Goal: Information Seeking & Learning: Learn about a topic

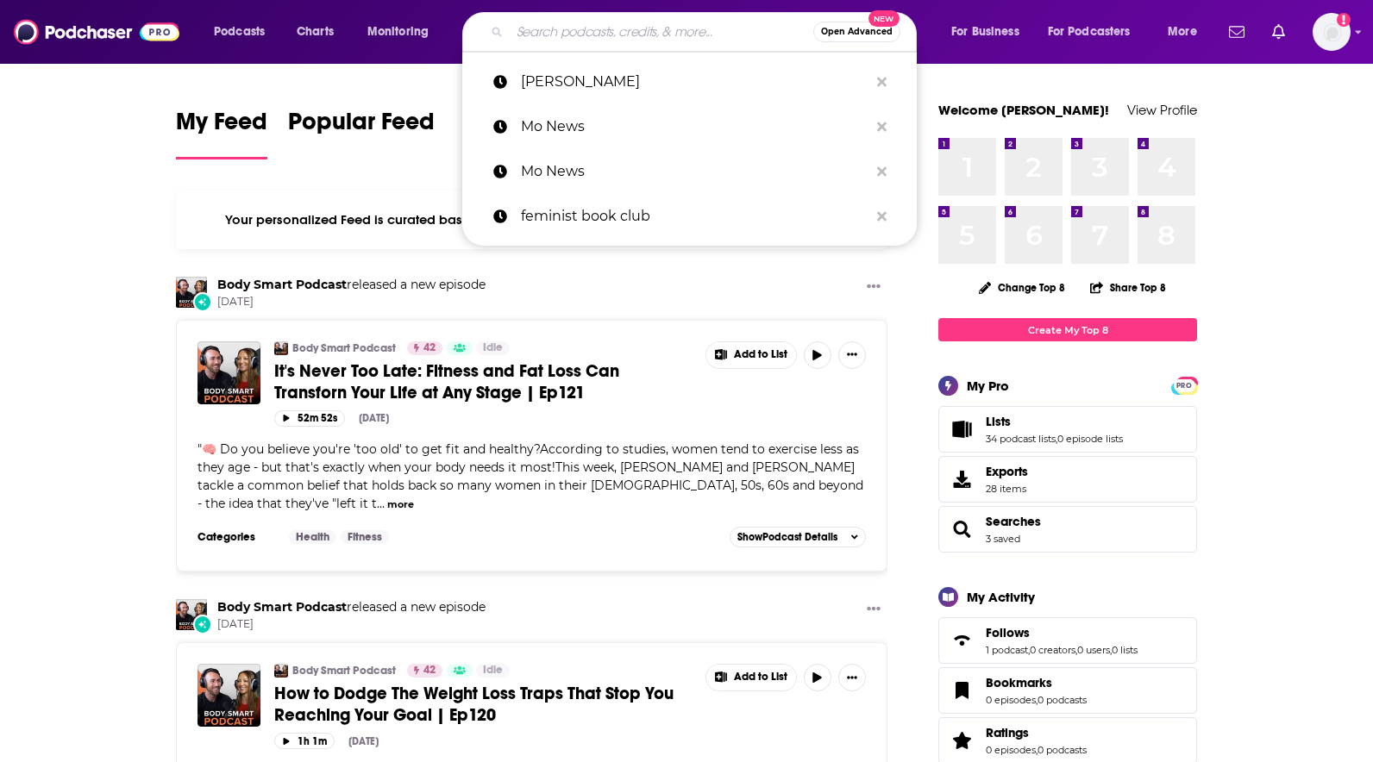
click at [543, 33] on input "Search podcasts, credits, & more..." at bounding box center [662, 32] width 304 height 28
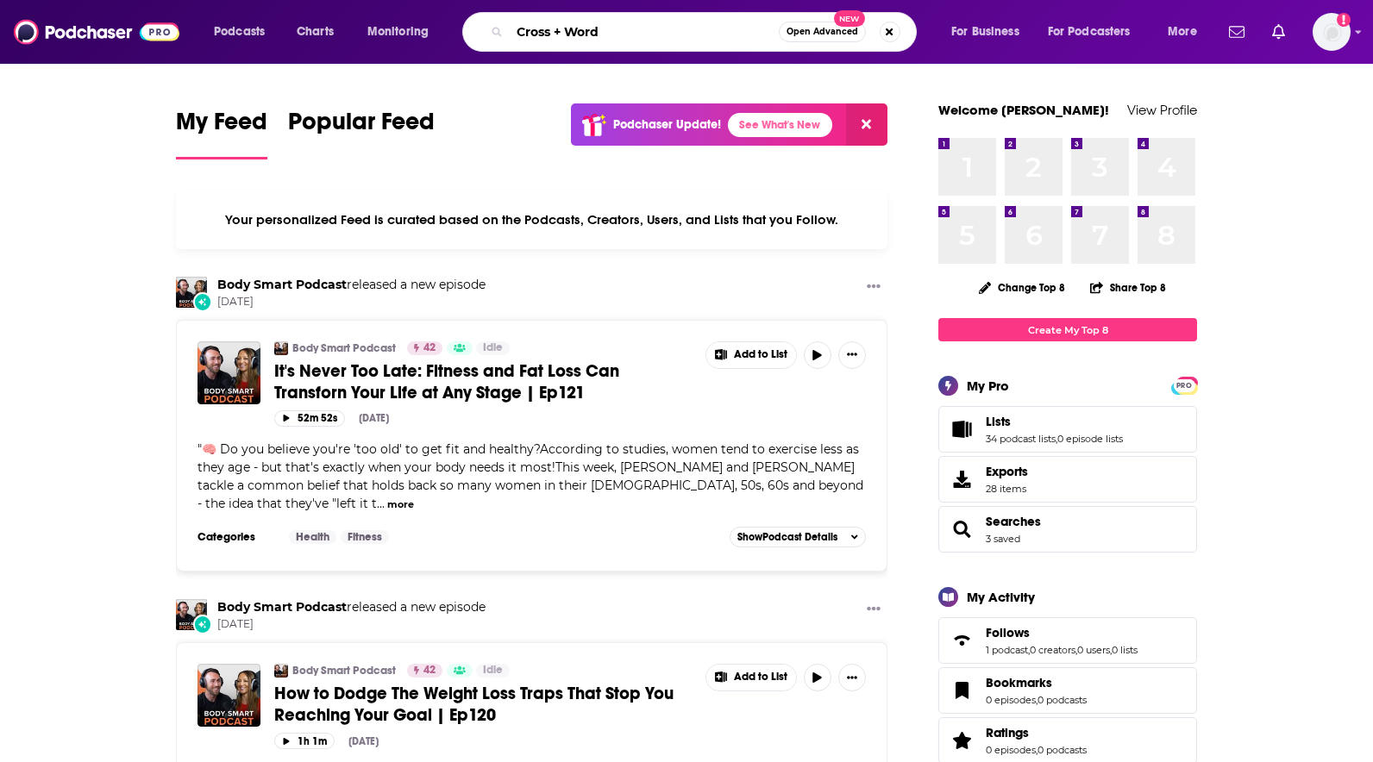
type input "Cross + Word"
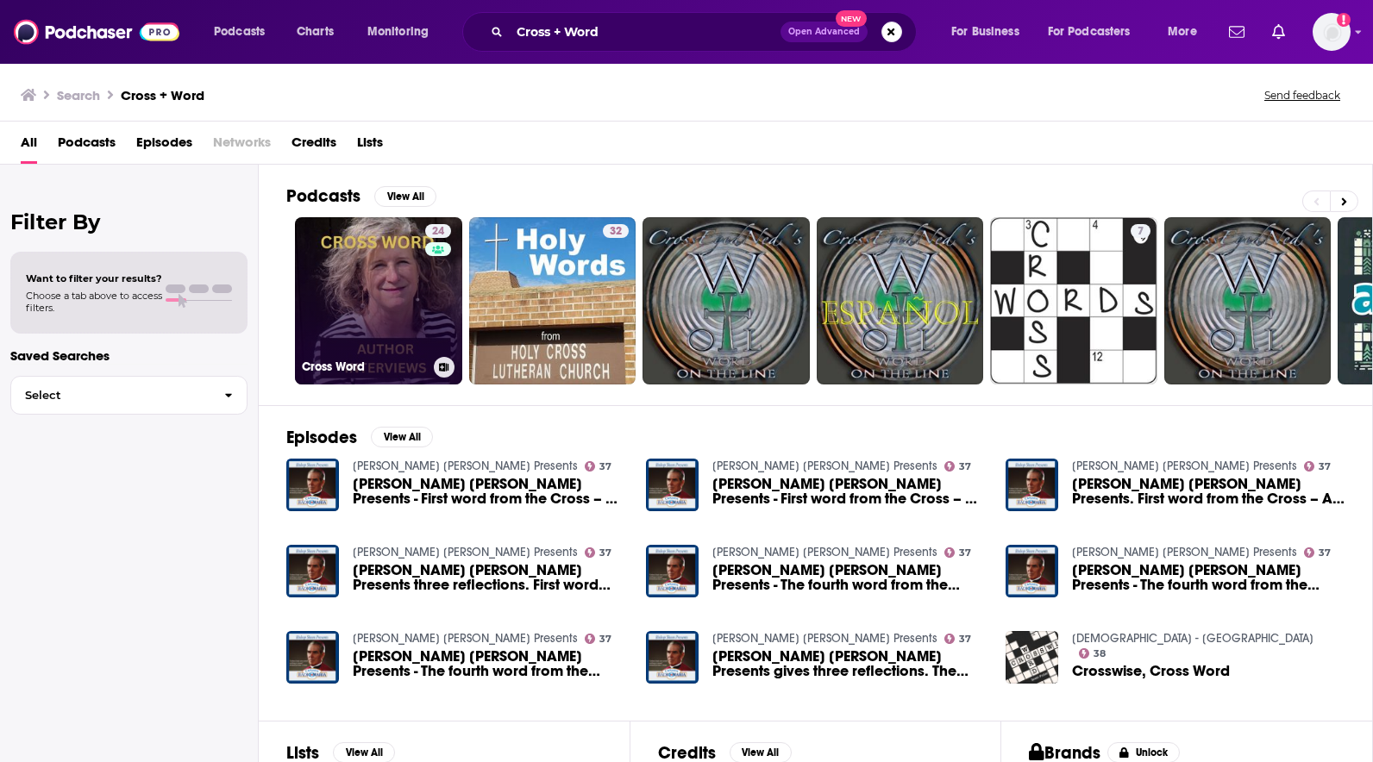
click at [378, 359] on div "Cross Word" at bounding box center [379, 367] width 154 height 21
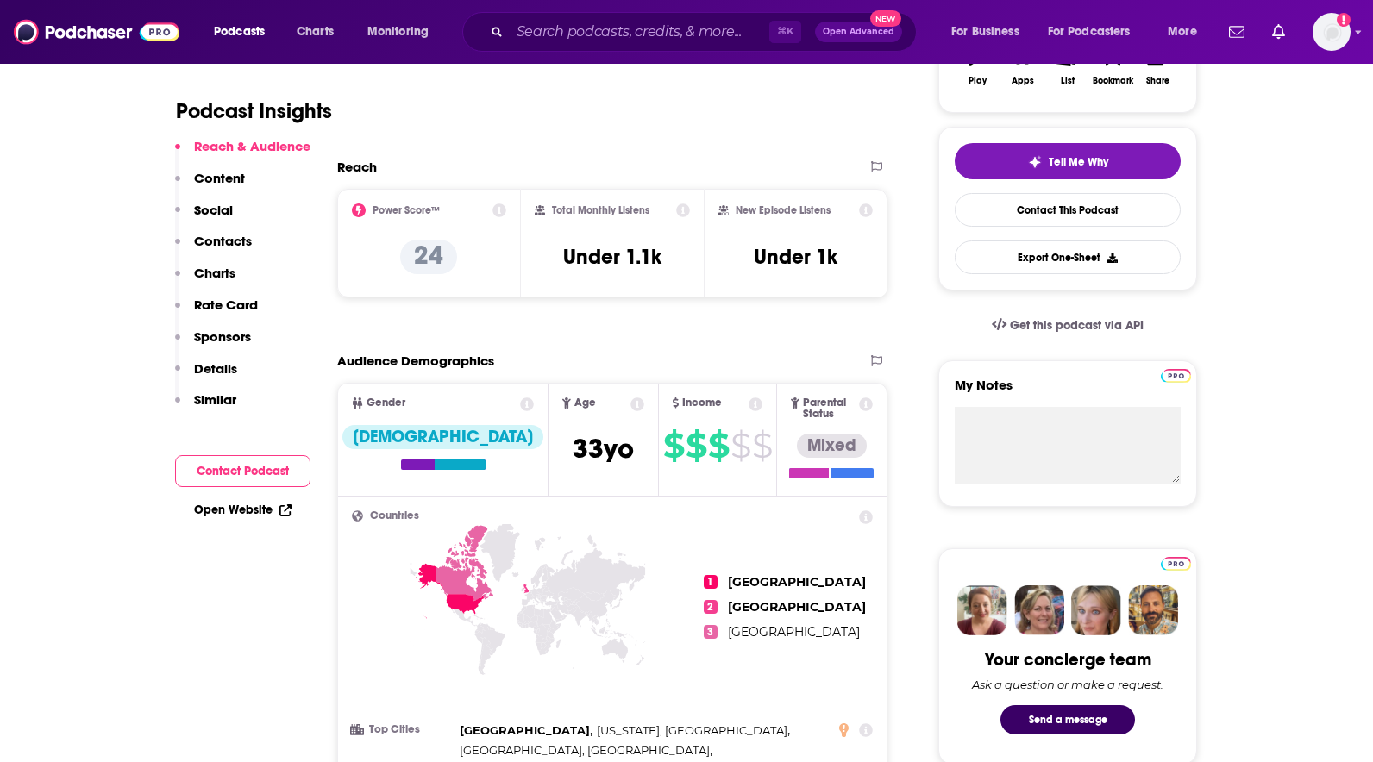
scroll to position [340, 0]
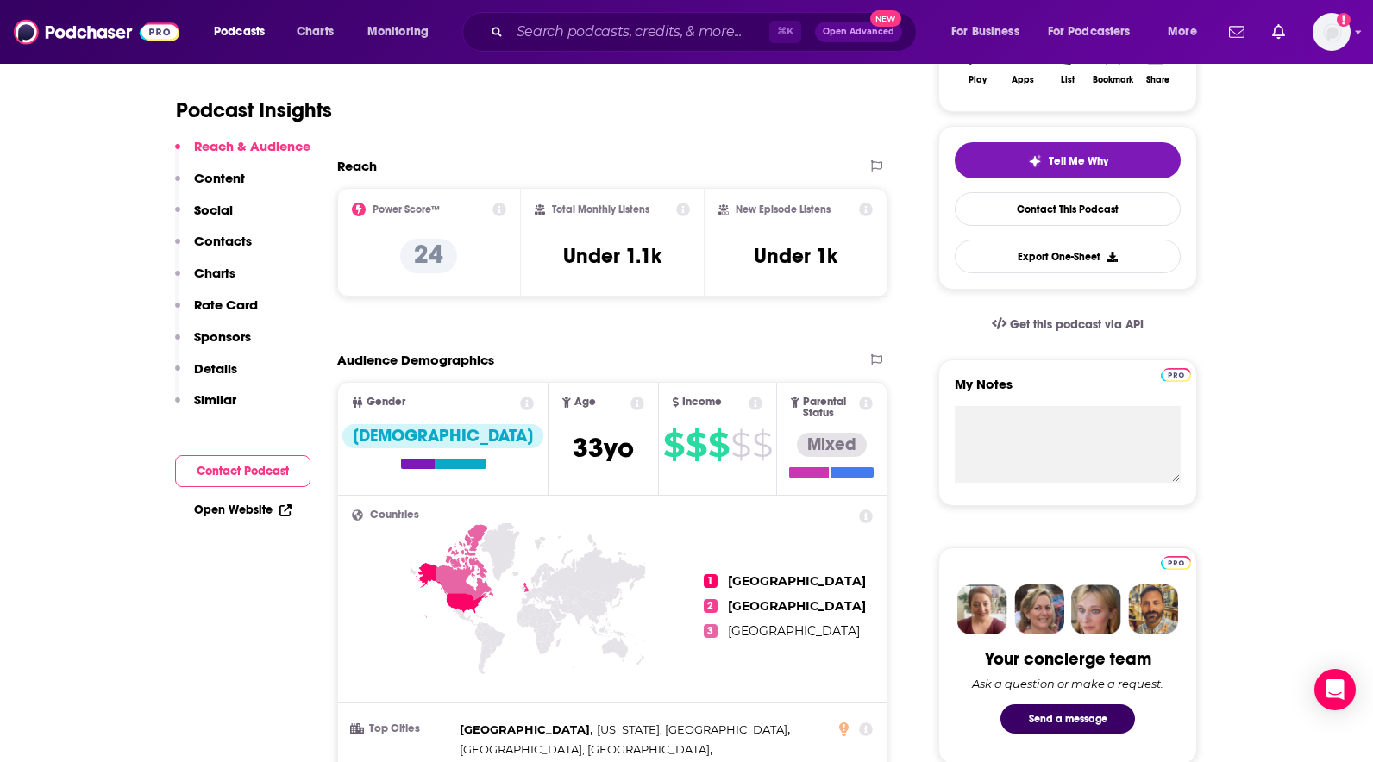
click at [219, 177] on p "Content" at bounding box center [219, 178] width 51 height 16
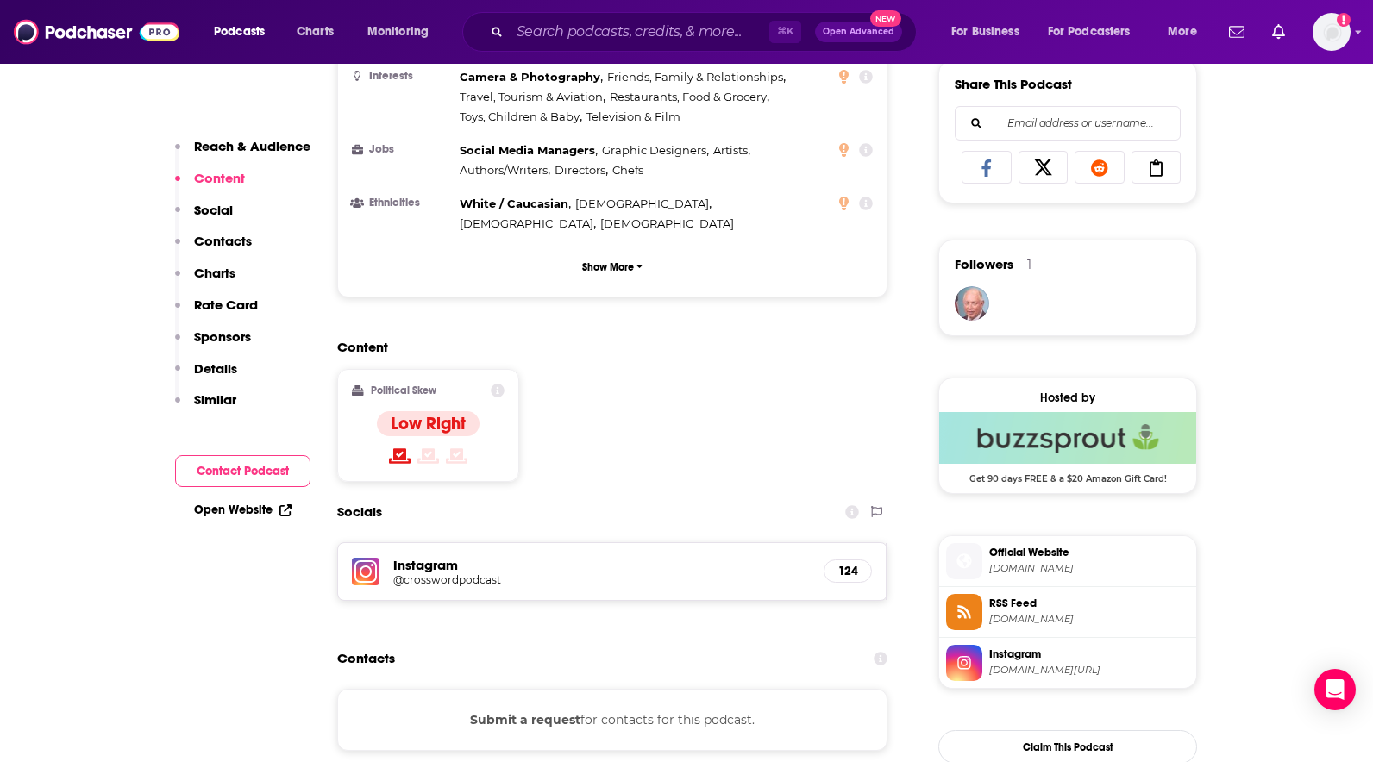
scroll to position [1118, 0]
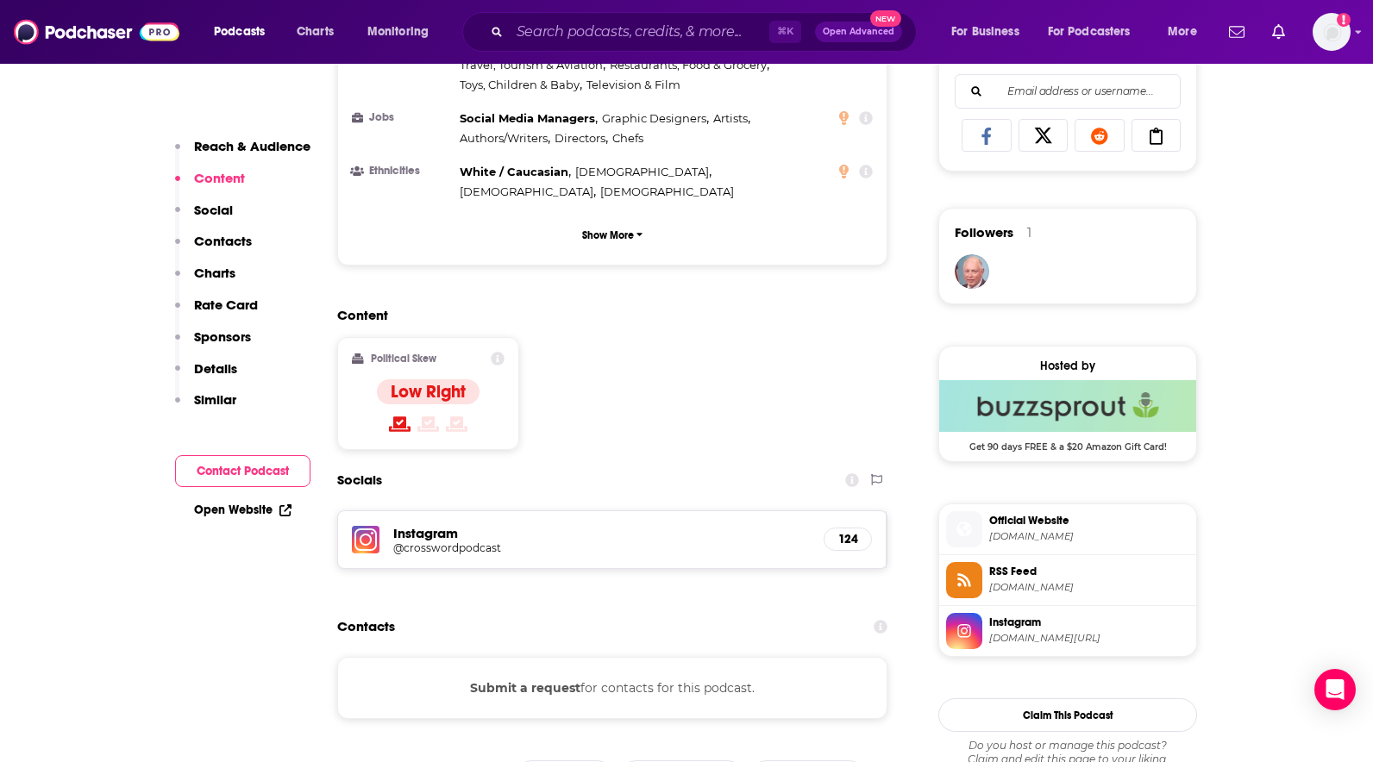
click at [401, 525] on h5 "Instagram" at bounding box center [601, 533] width 417 height 16
drag, startPoint x: 223, startPoint y: 337, endPoint x: 223, endPoint y: 350, distance: 13.0
click at [223, 337] on p "Sponsors" at bounding box center [222, 337] width 57 height 16
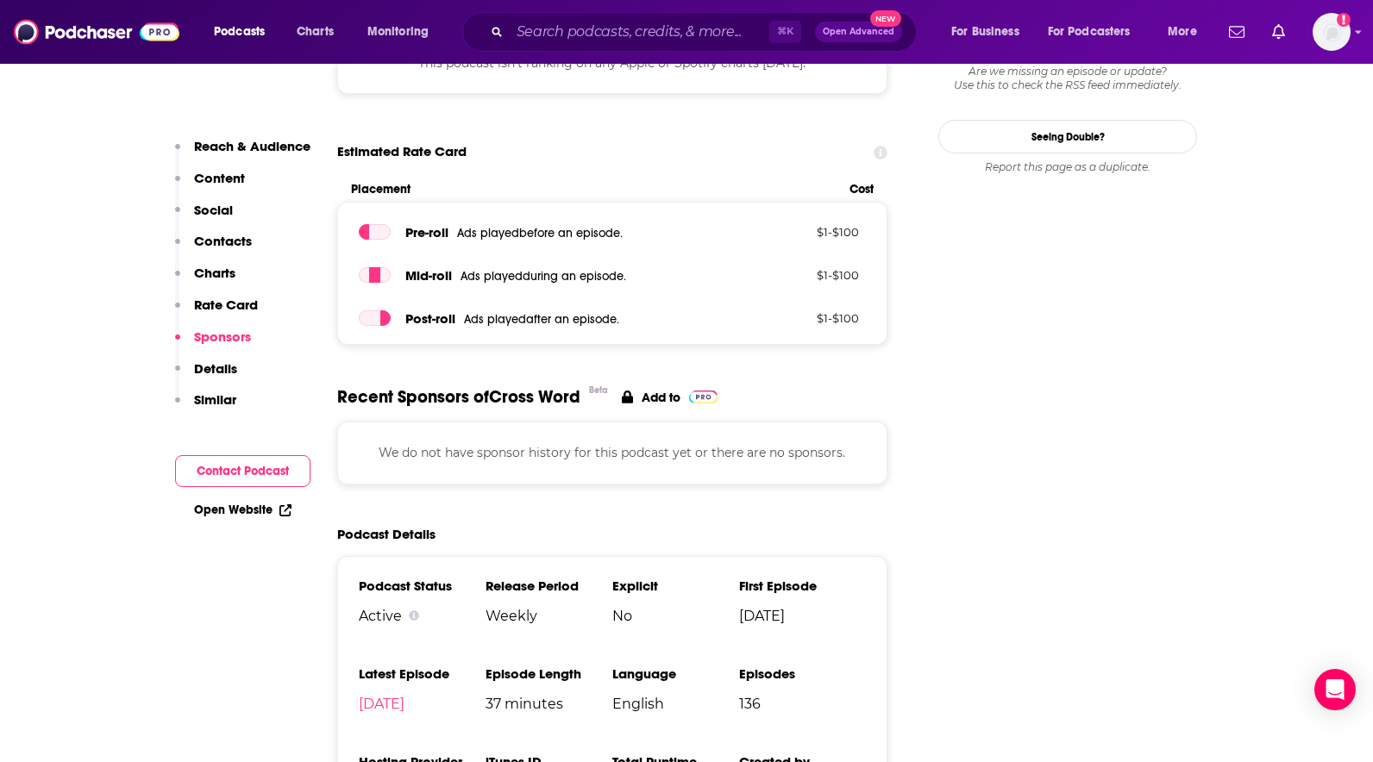
scroll to position [1968, 0]
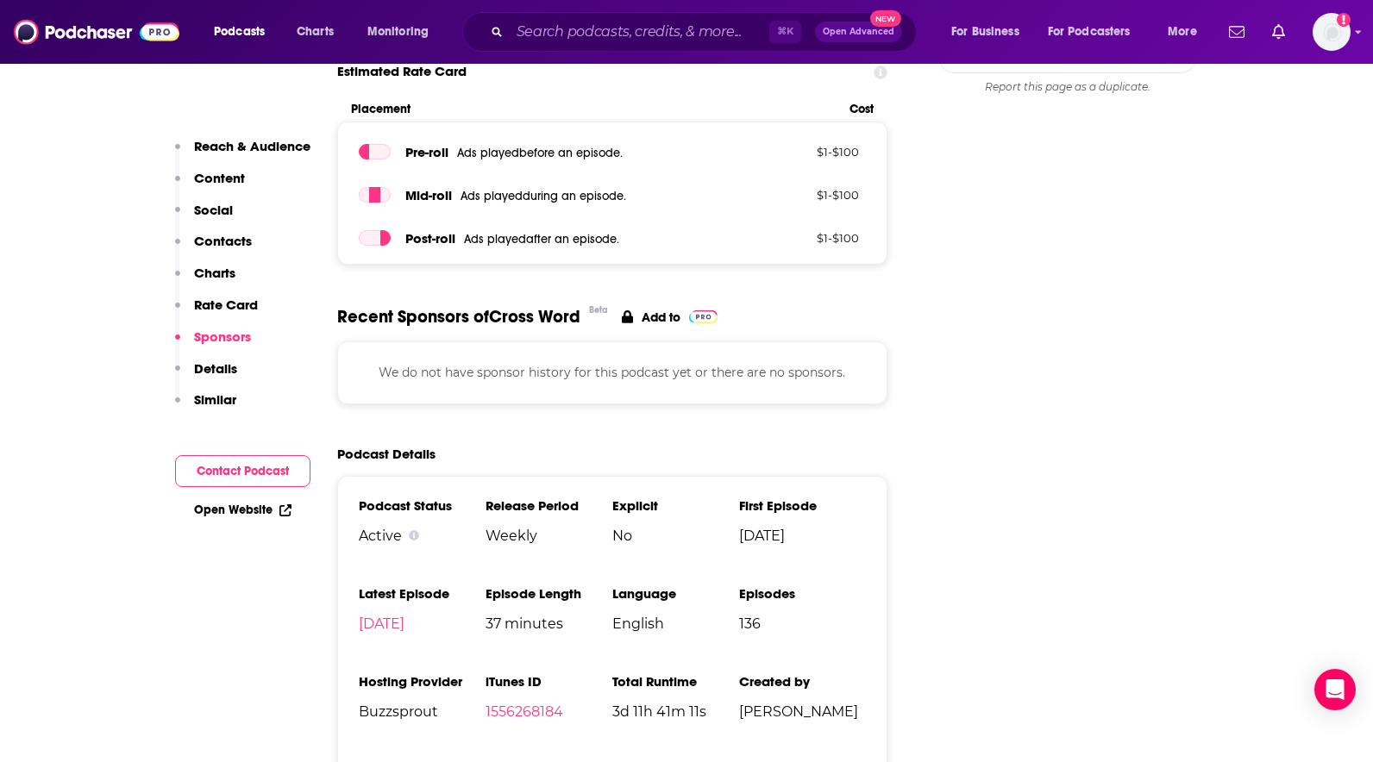
click at [222, 362] on p "Details" at bounding box center [215, 369] width 43 height 16
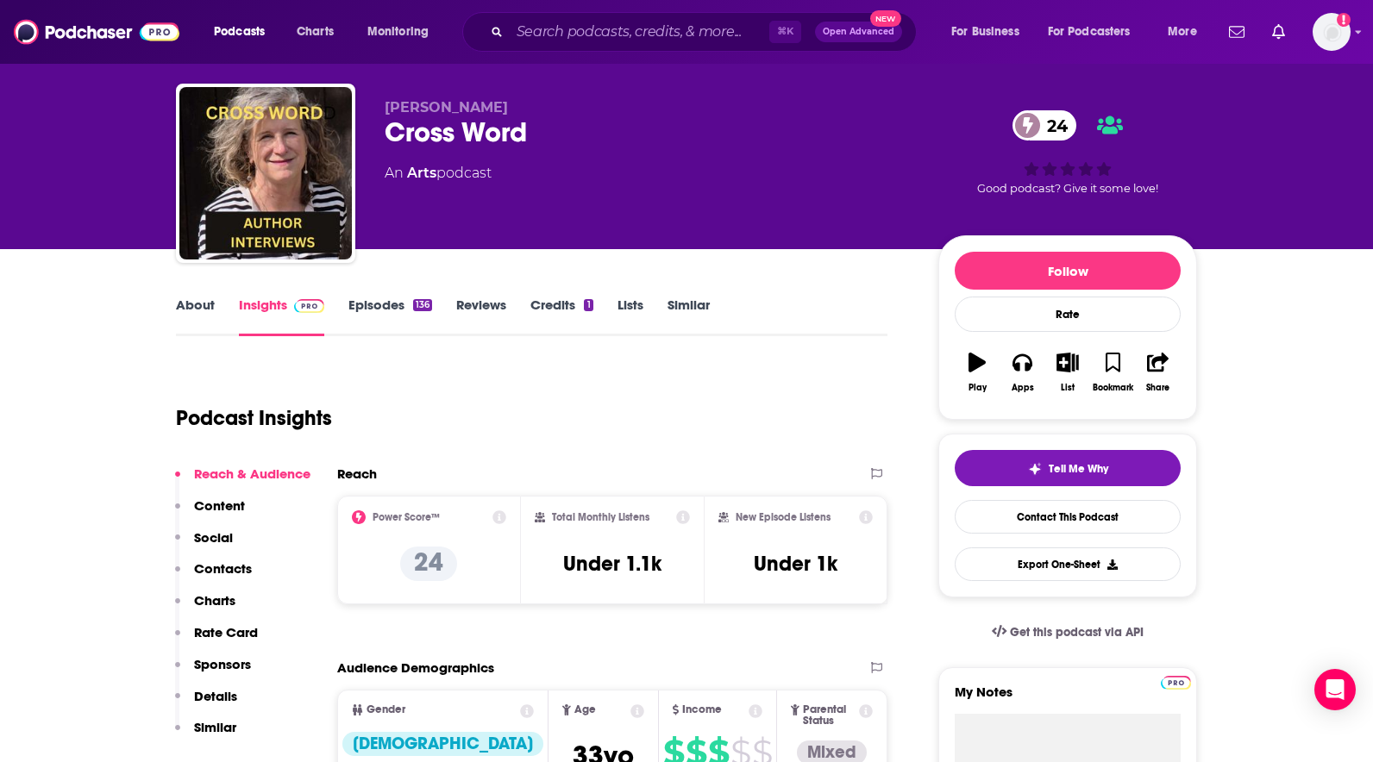
scroll to position [0, 0]
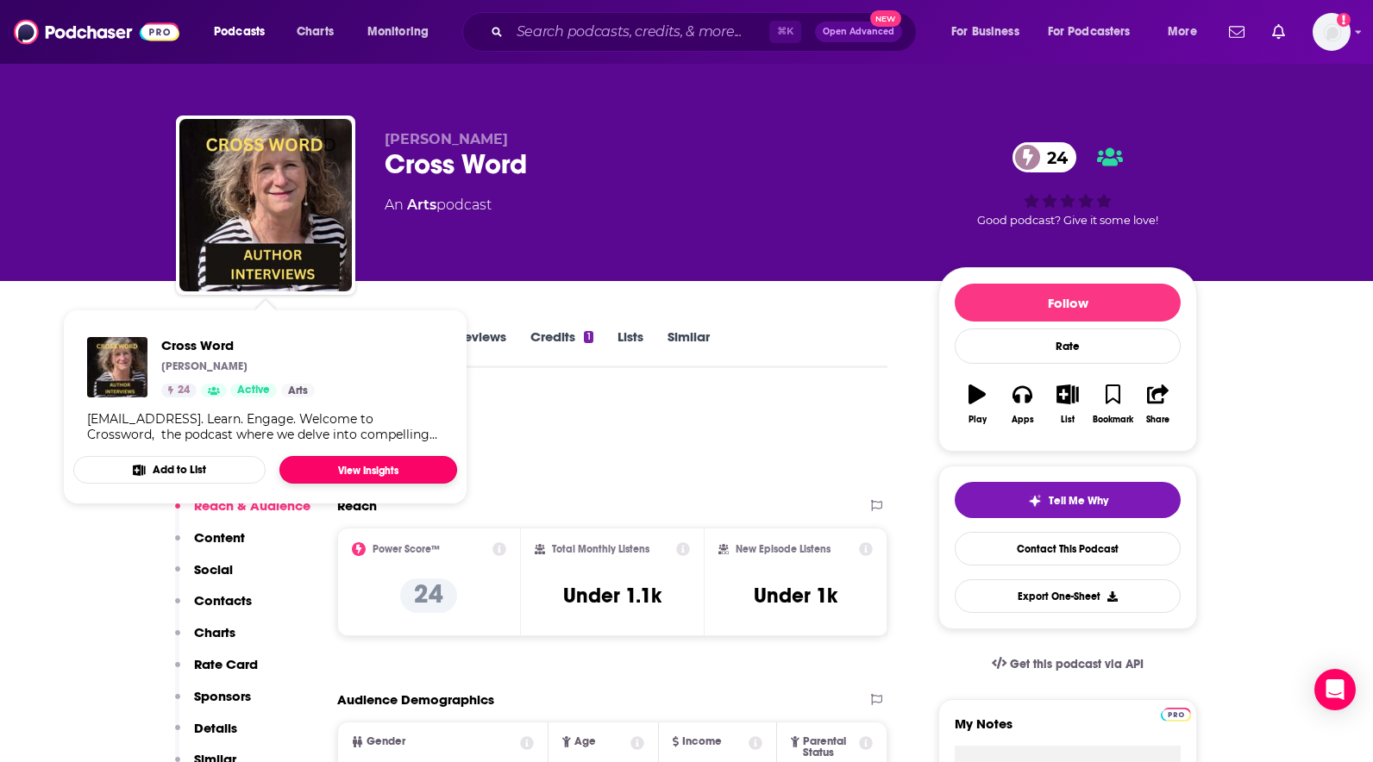
click at [370, 468] on link "View Insights" at bounding box center [368, 470] width 178 height 28
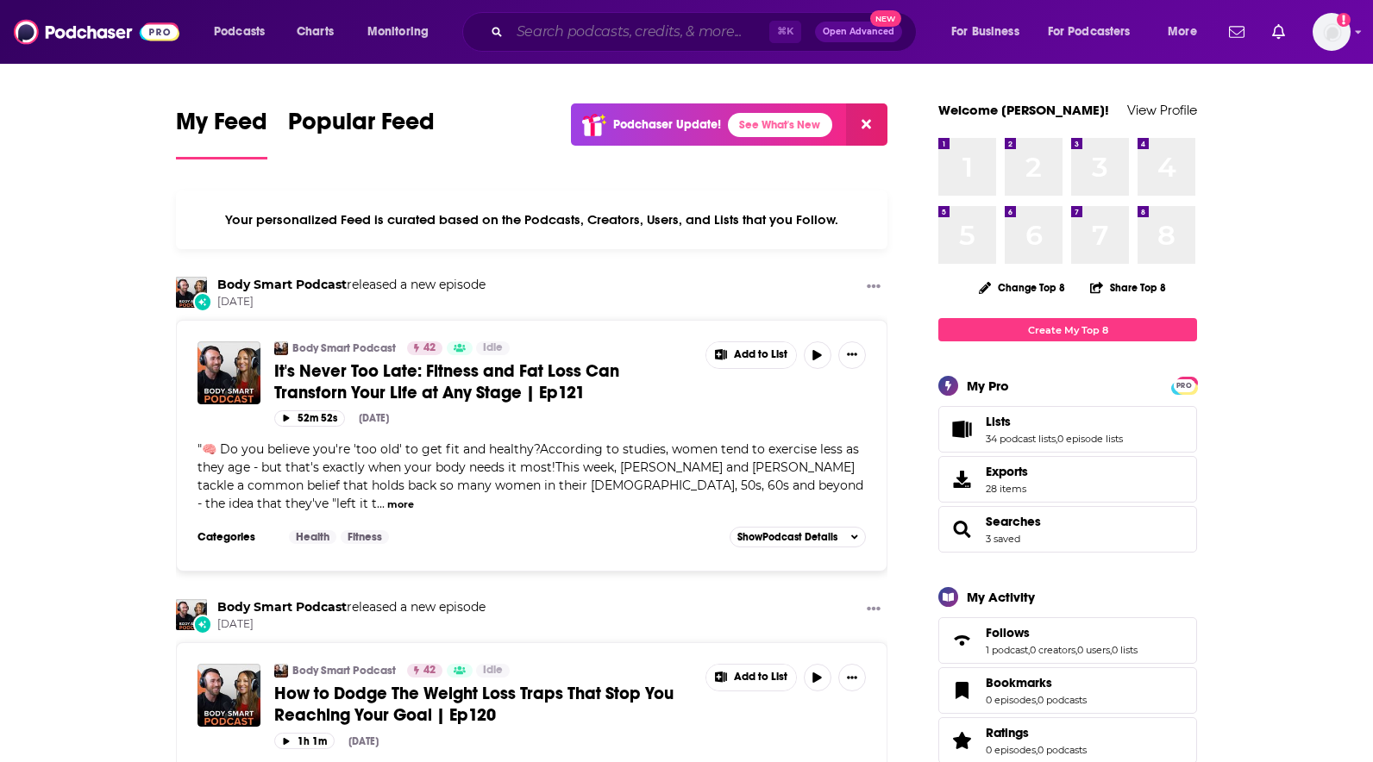
click at [525, 35] on input "Search podcasts, credits, & more..." at bounding box center [640, 32] width 260 height 28
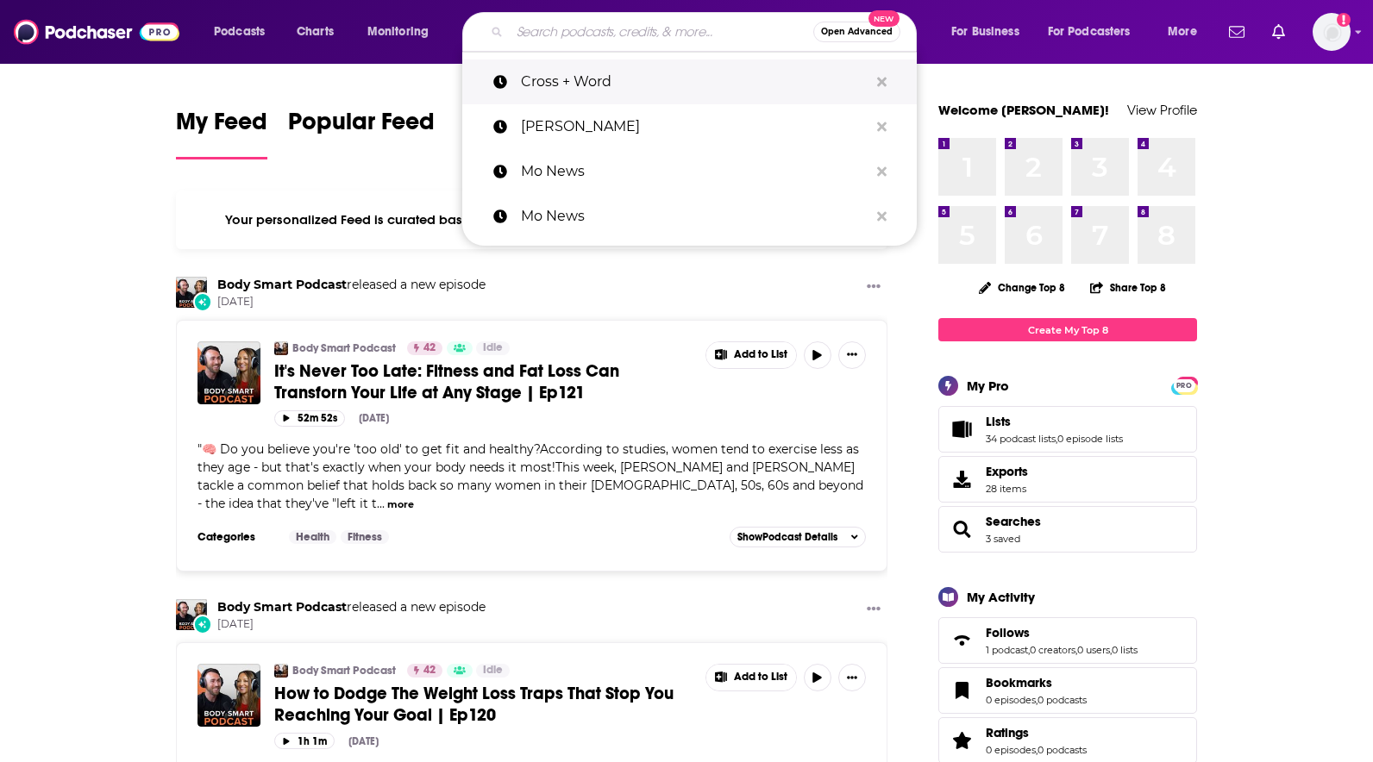
click at [535, 87] on p "Cross + Word" at bounding box center [695, 82] width 348 height 45
type input "Cross + Word"
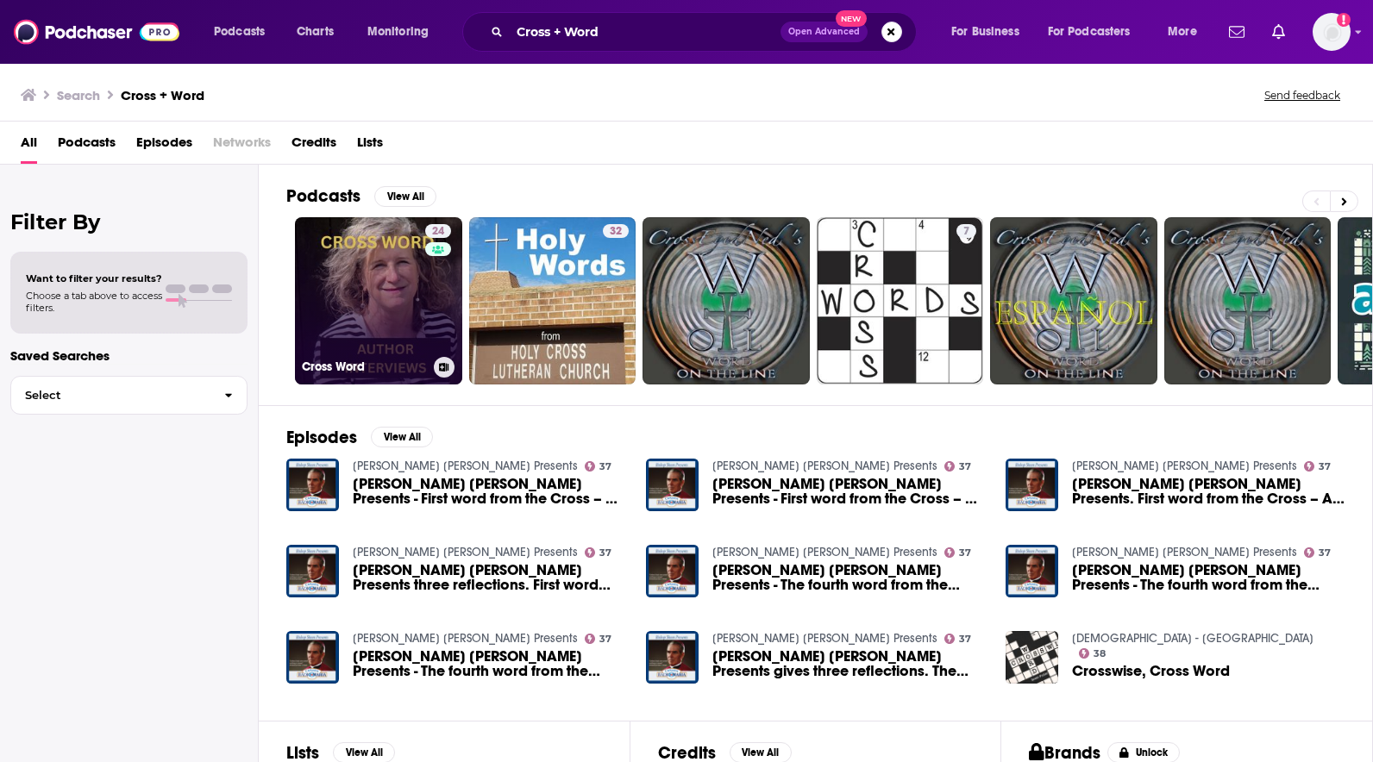
click at [386, 294] on link "24 Cross Word" at bounding box center [378, 300] width 167 height 167
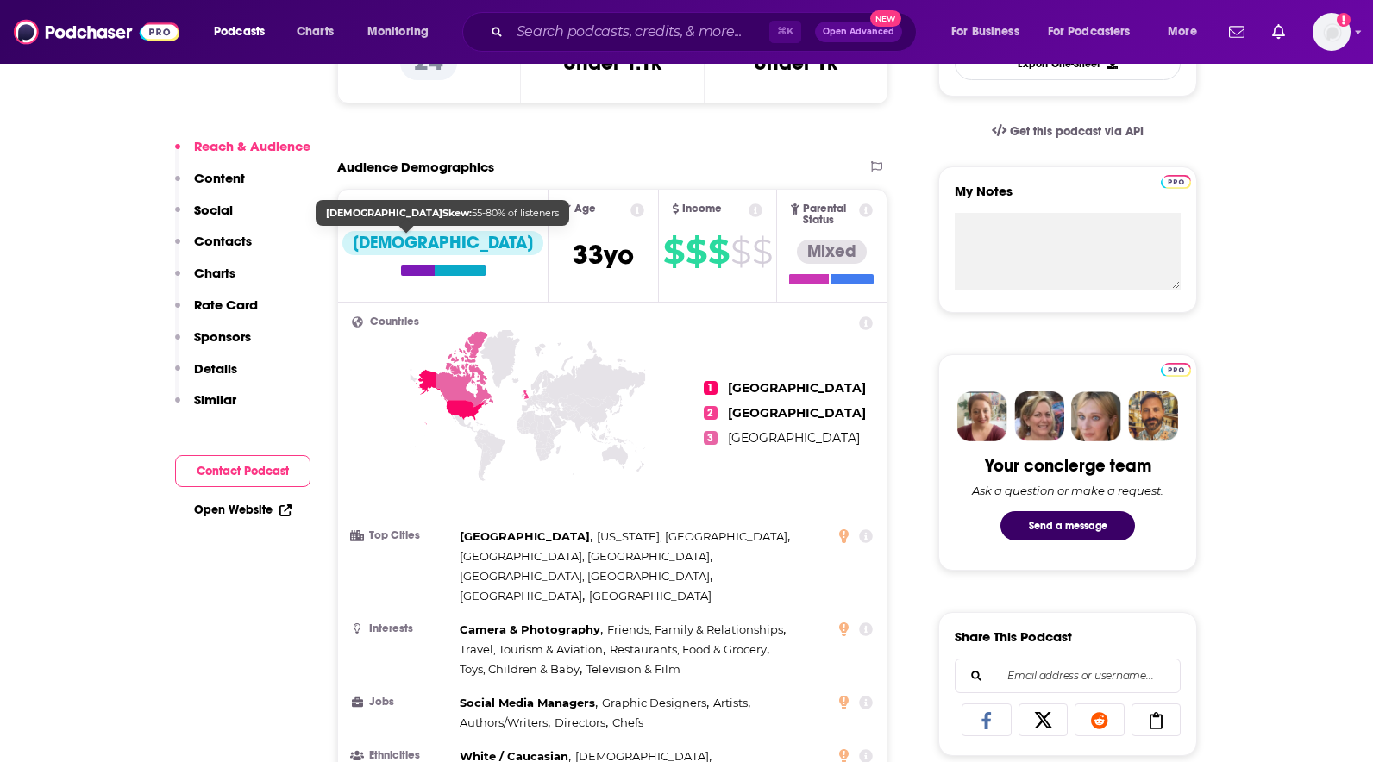
scroll to position [545, 0]
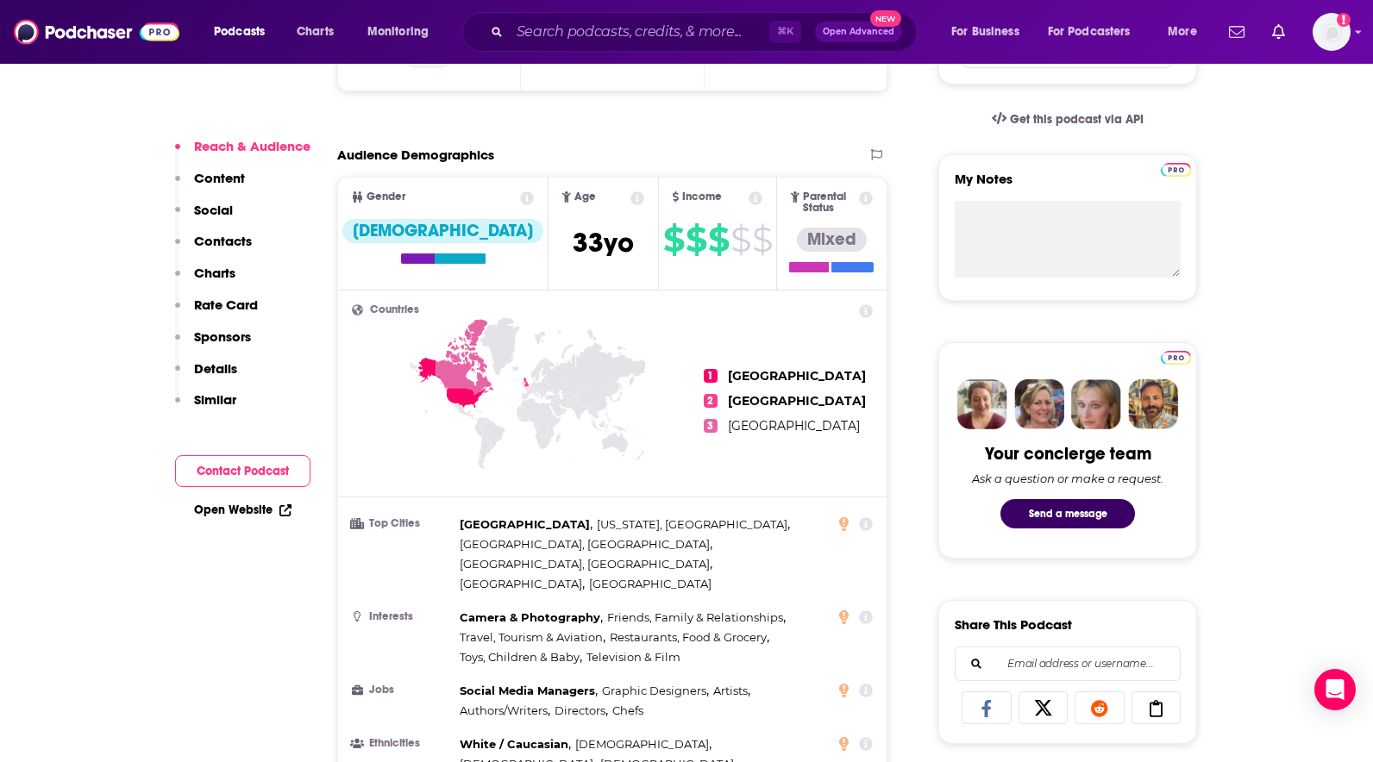
click at [214, 179] on p "Content" at bounding box center [219, 178] width 51 height 16
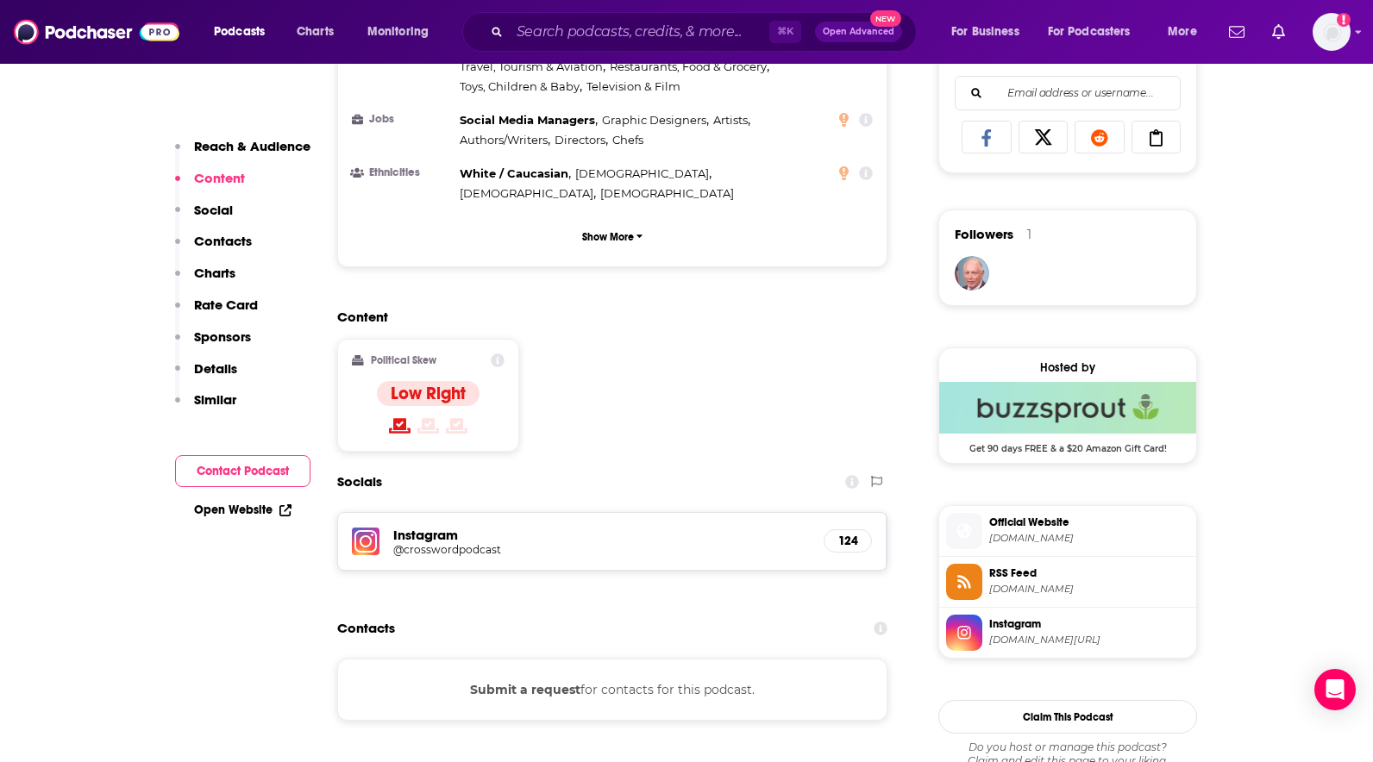
scroll to position [1118, 0]
click at [215, 205] on p "Social" at bounding box center [213, 210] width 39 height 16
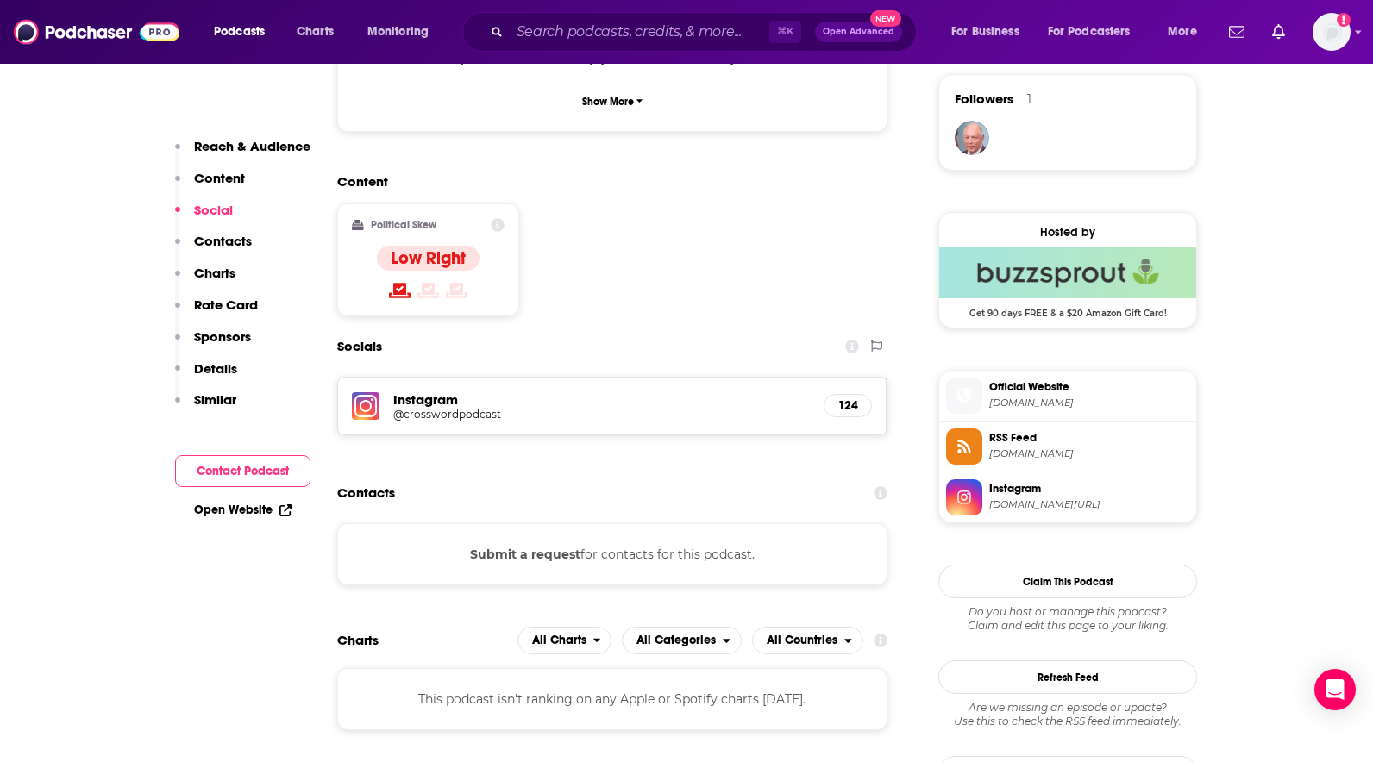
scroll to position [1276, 0]
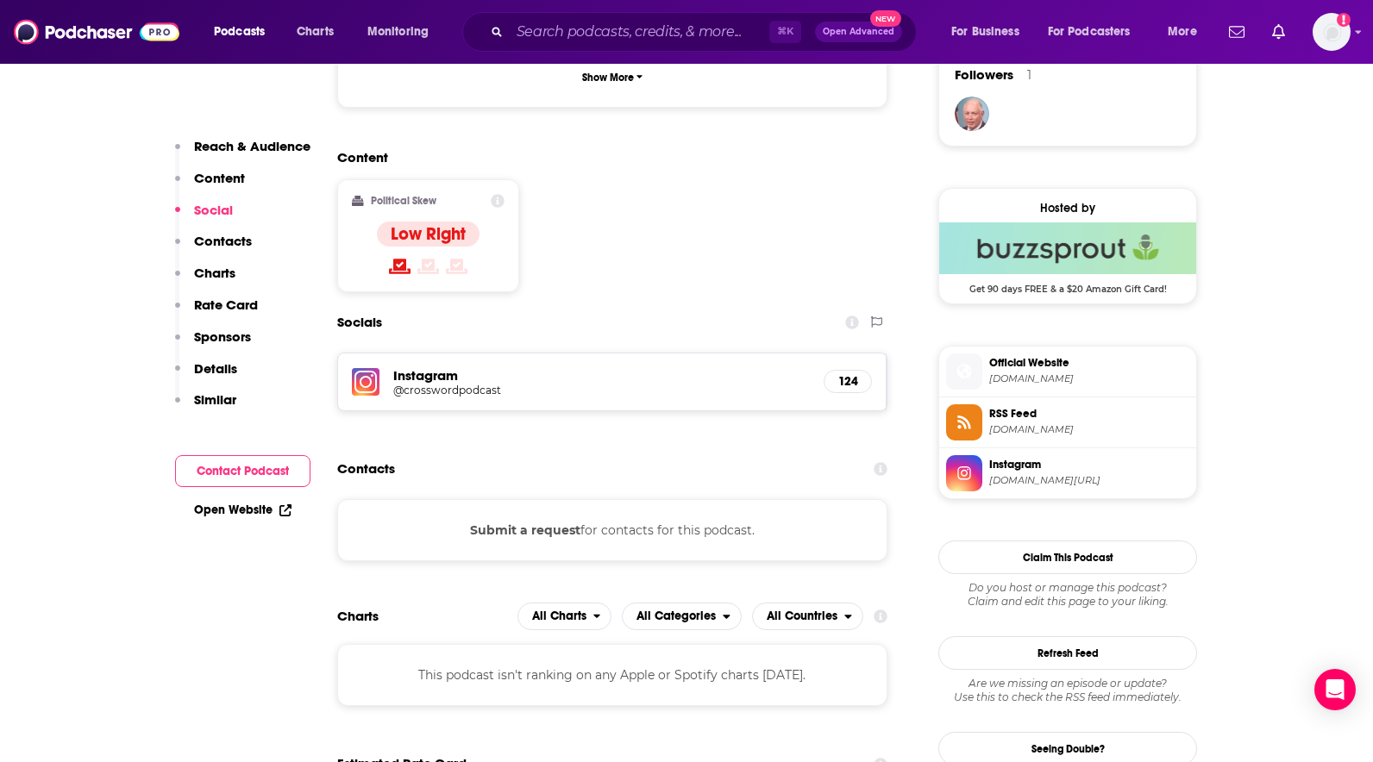
click at [215, 242] on p "Contacts" at bounding box center [223, 241] width 58 height 16
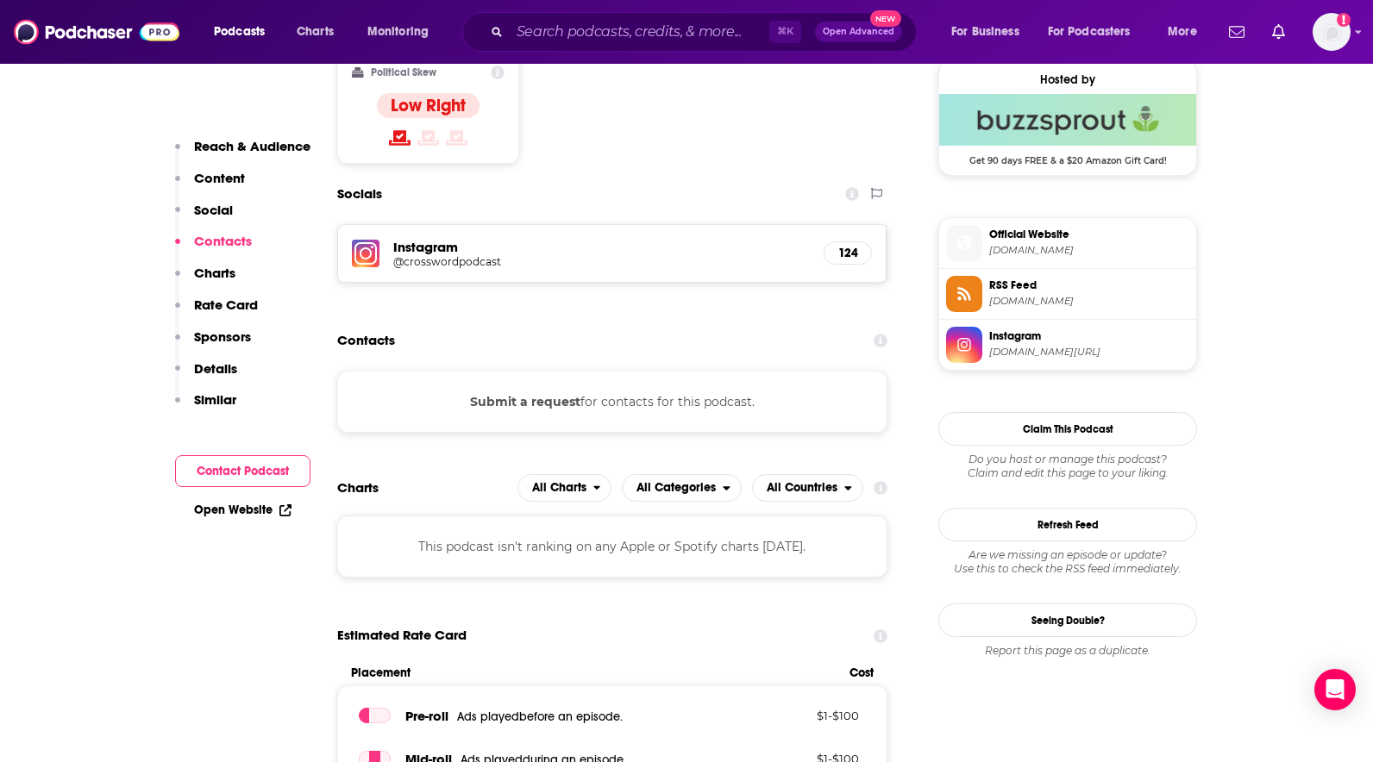
scroll to position [1422, 0]
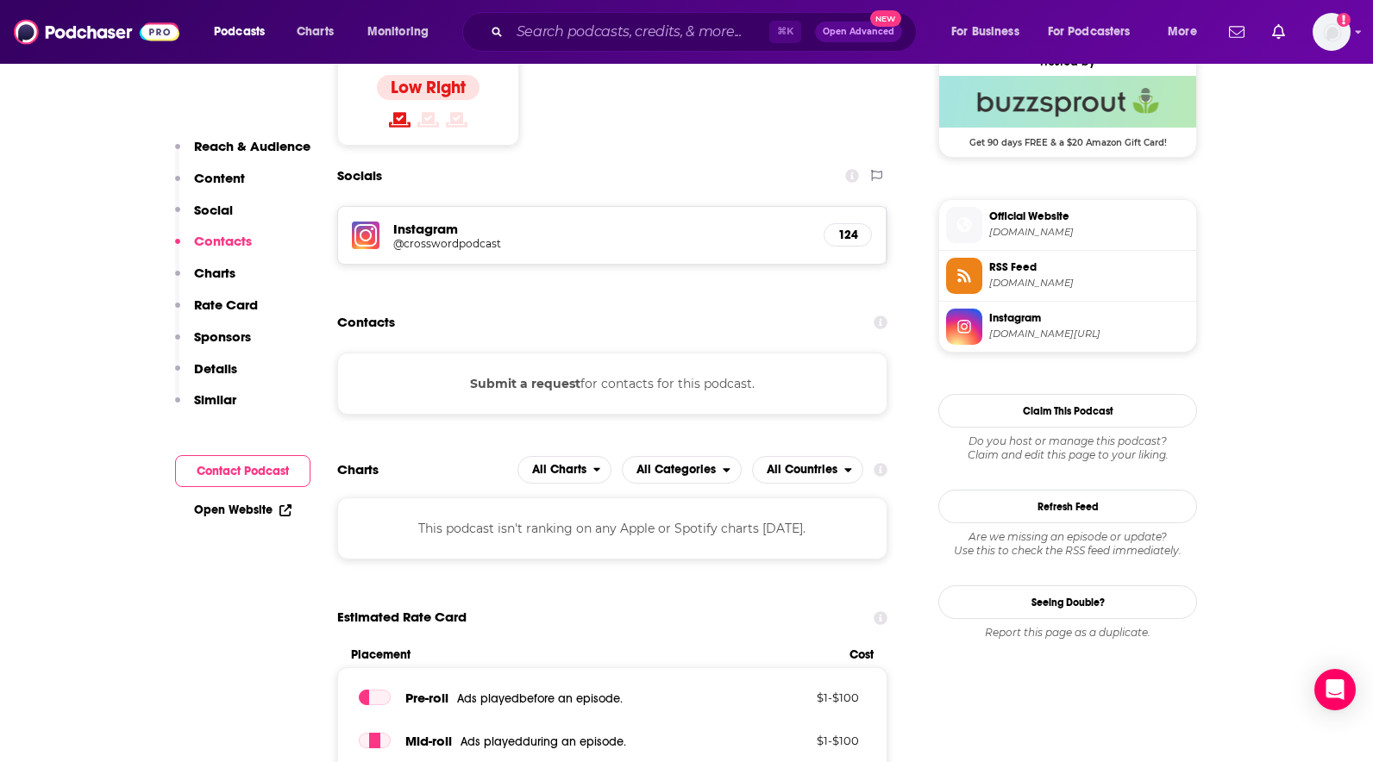
click at [216, 273] on p "Charts" at bounding box center [214, 273] width 41 height 16
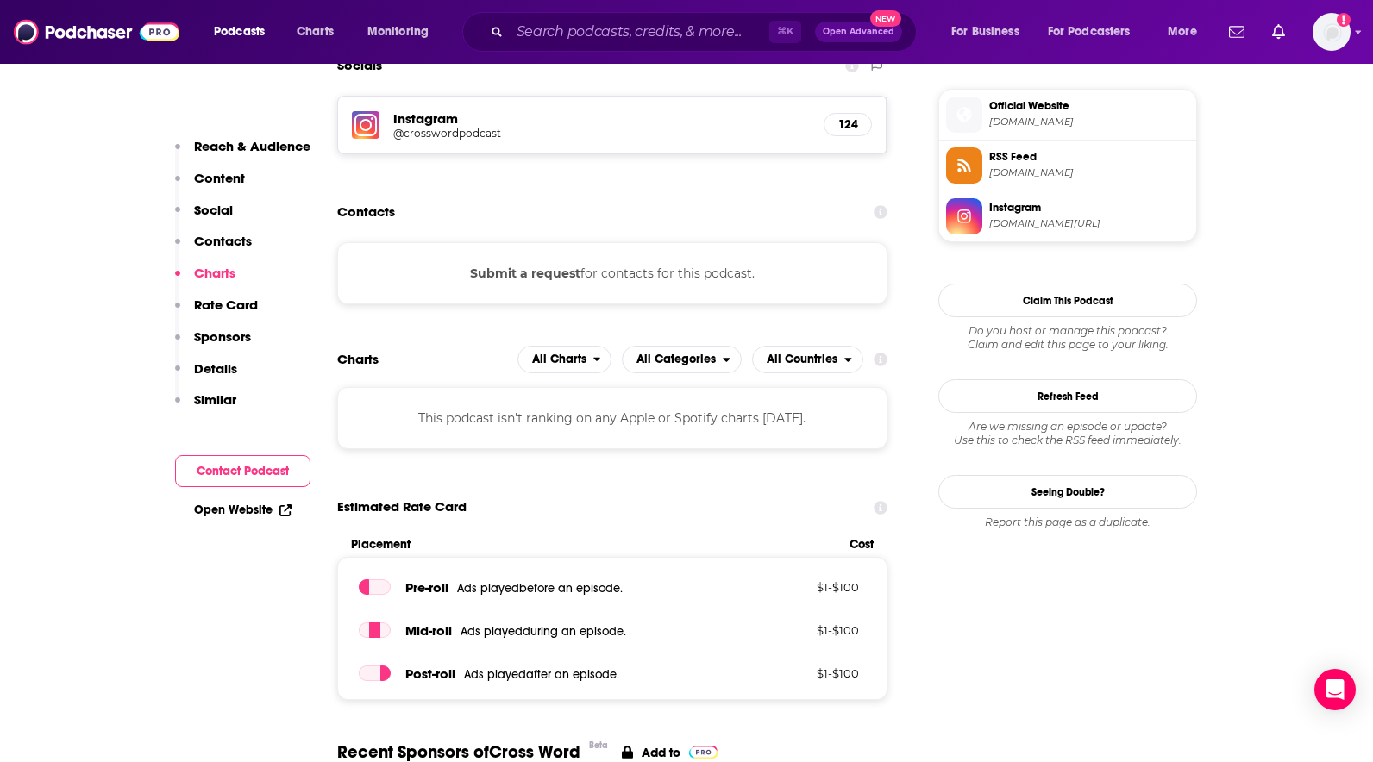
scroll to position [1572, 0]
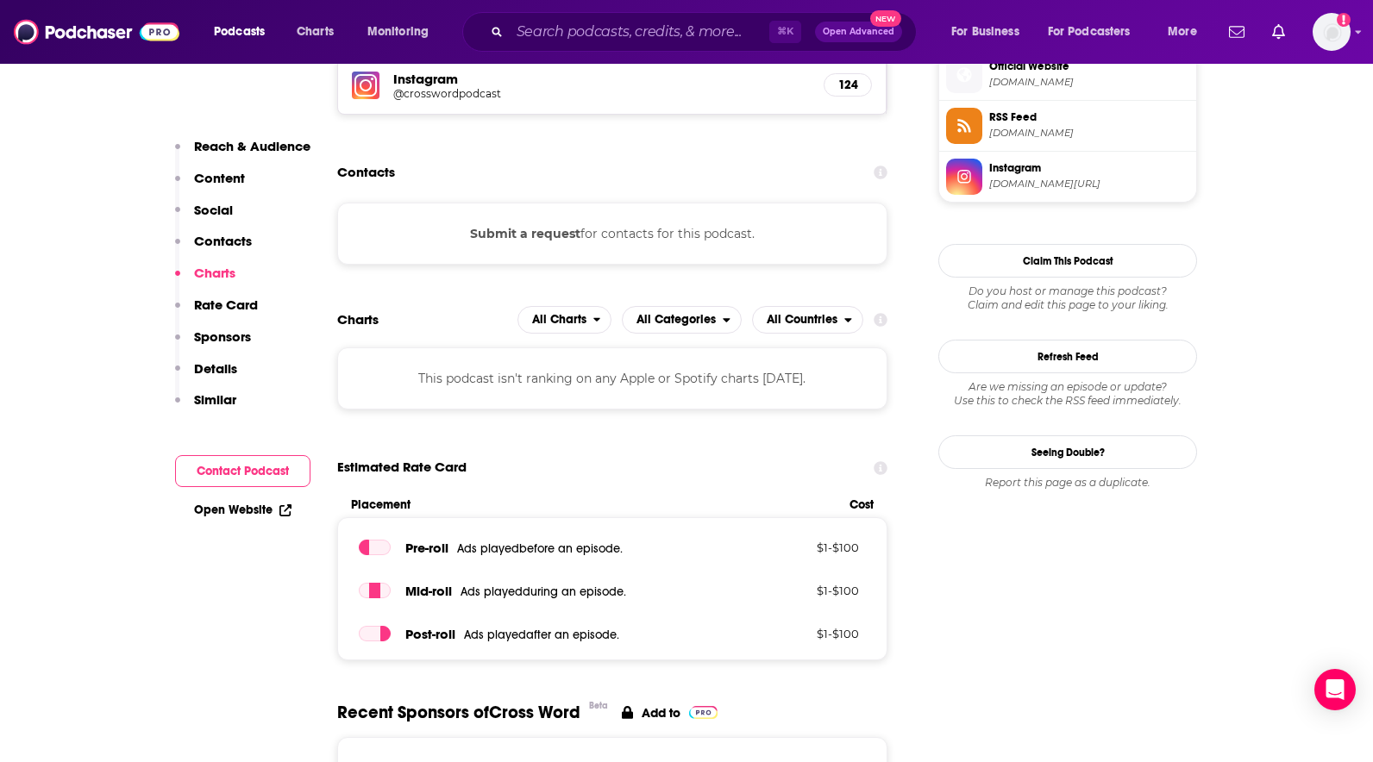
click at [221, 304] on p "Rate Card" at bounding box center [226, 305] width 64 height 16
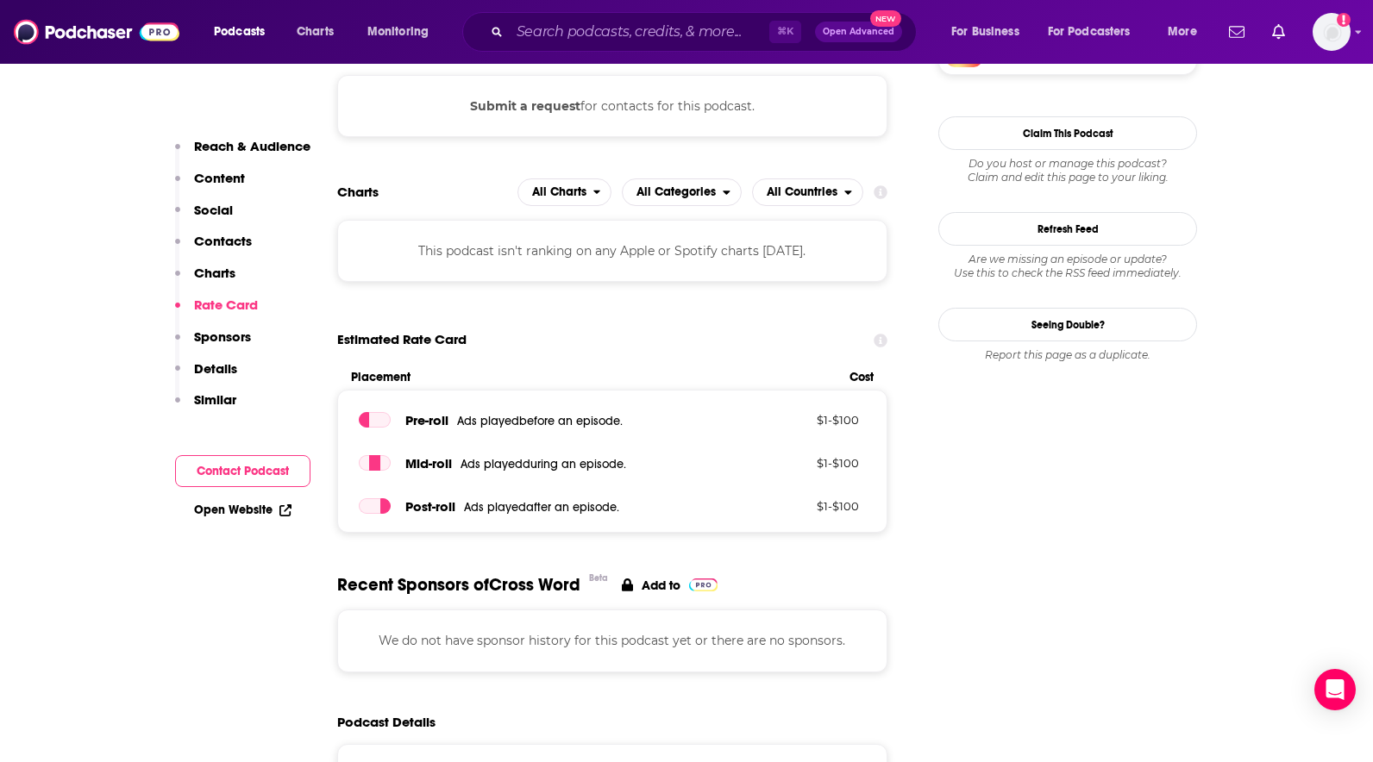
scroll to position [1717, 0]
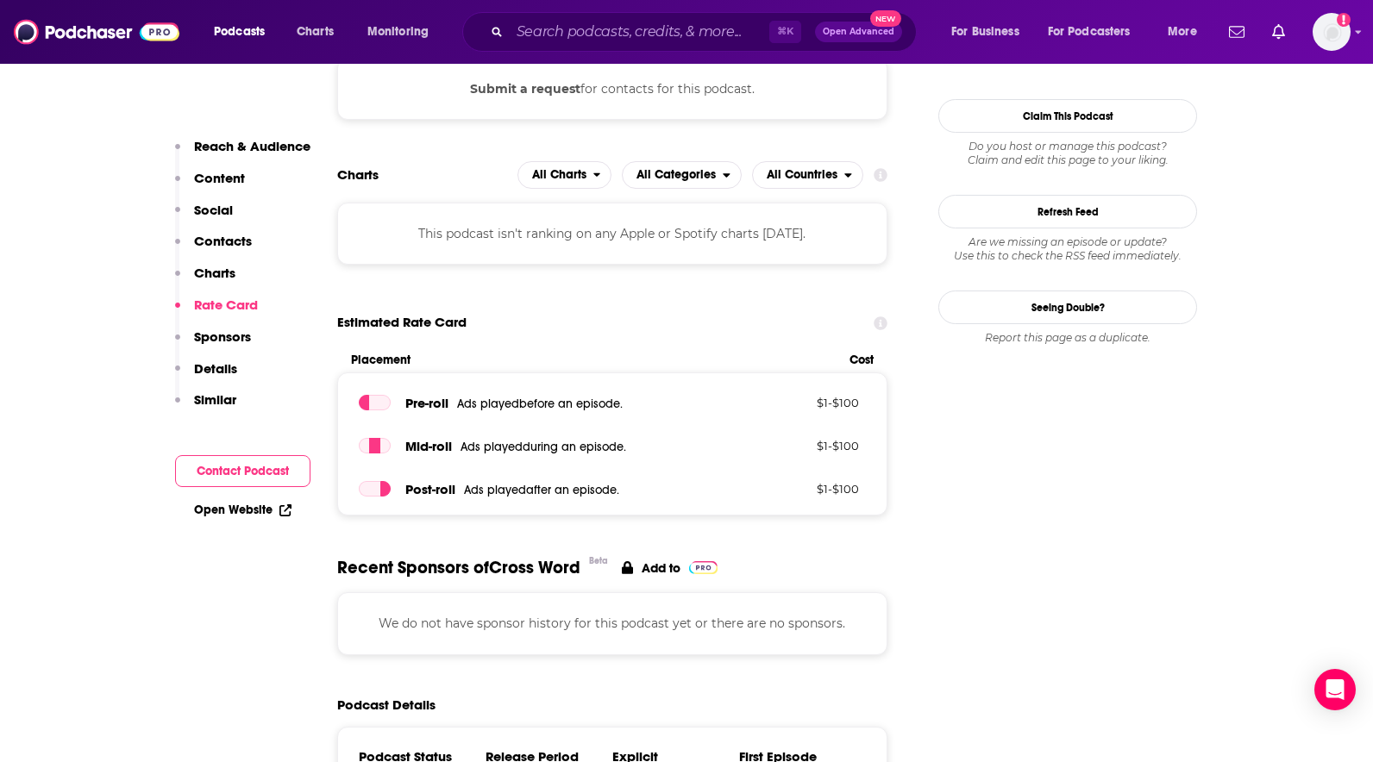
click at [217, 337] on p "Sponsors" at bounding box center [222, 337] width 57 height 16
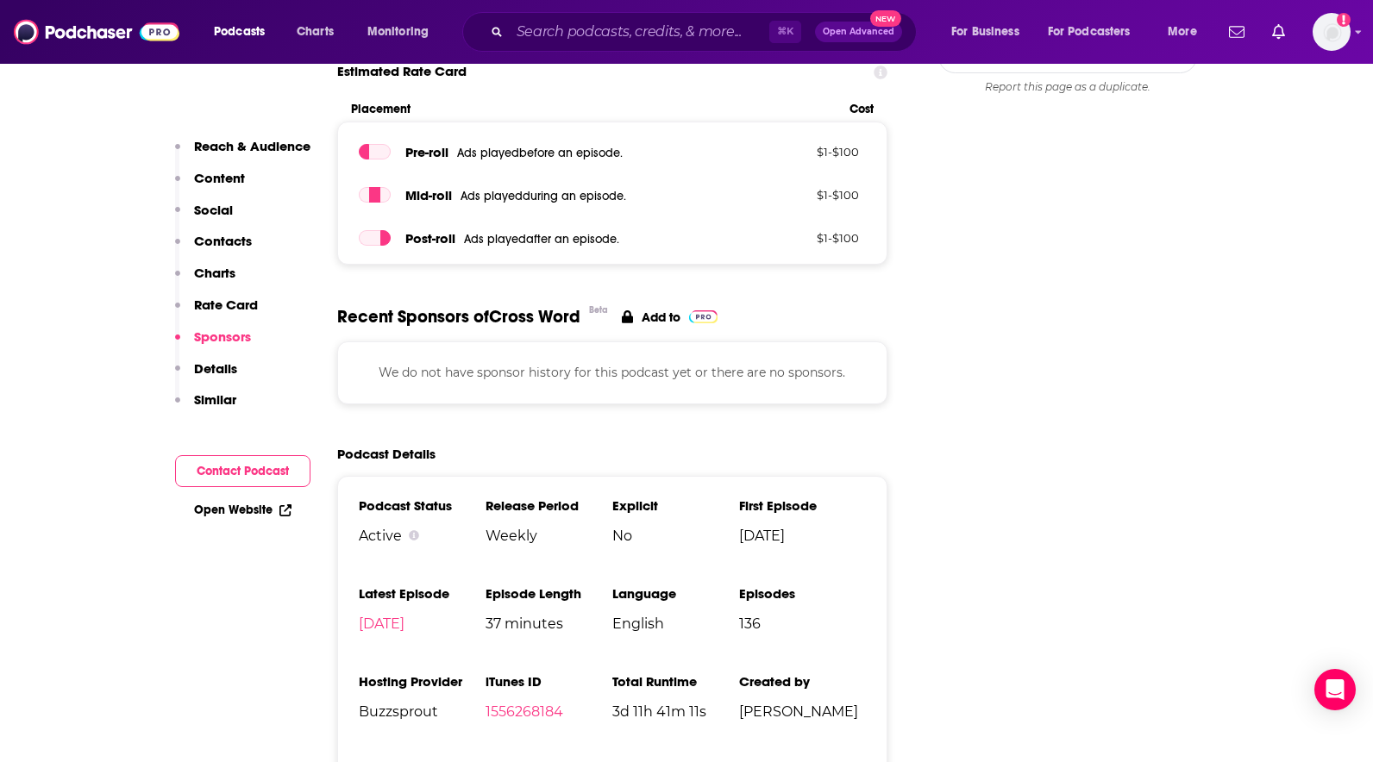
click at [219, 365] on p "Details" at bounding box center [215, 369] width 43 height 16
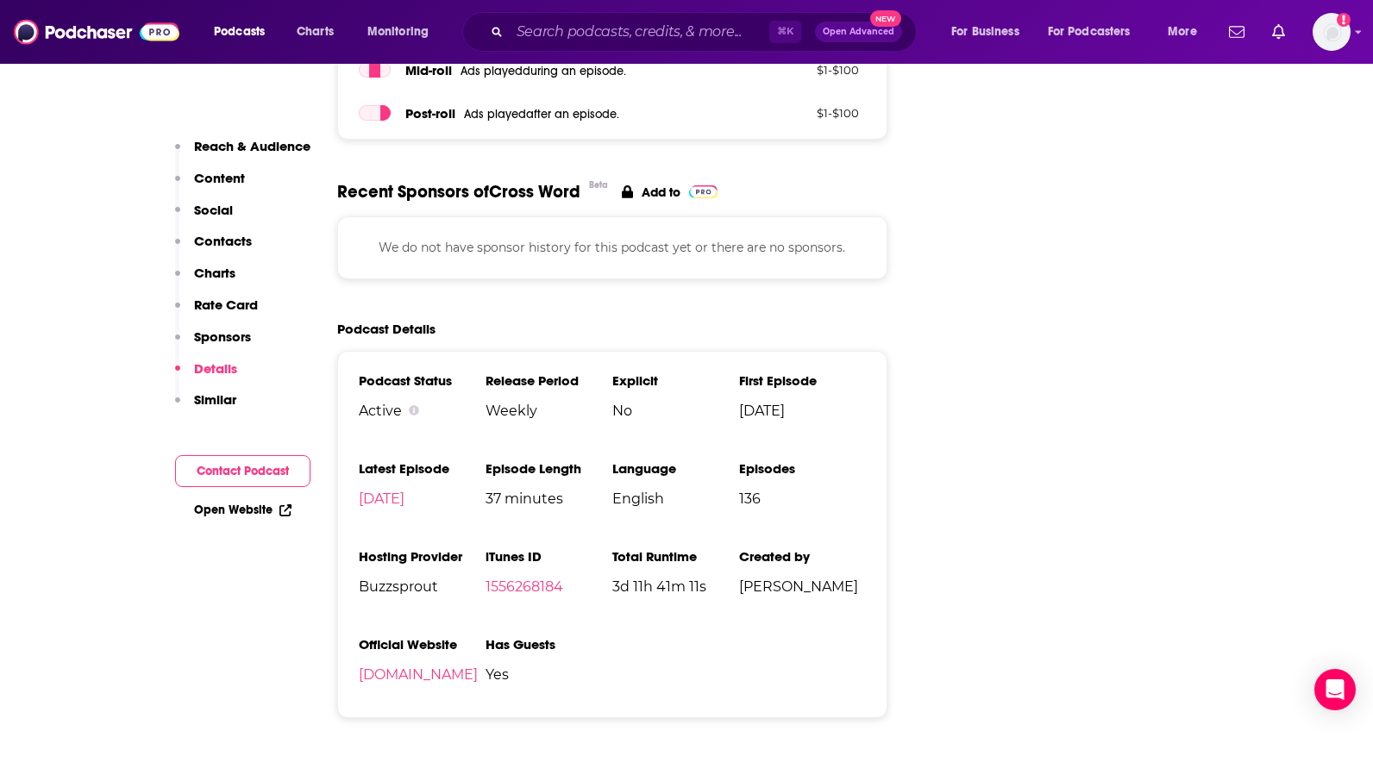
scroll to position [2107, 0]
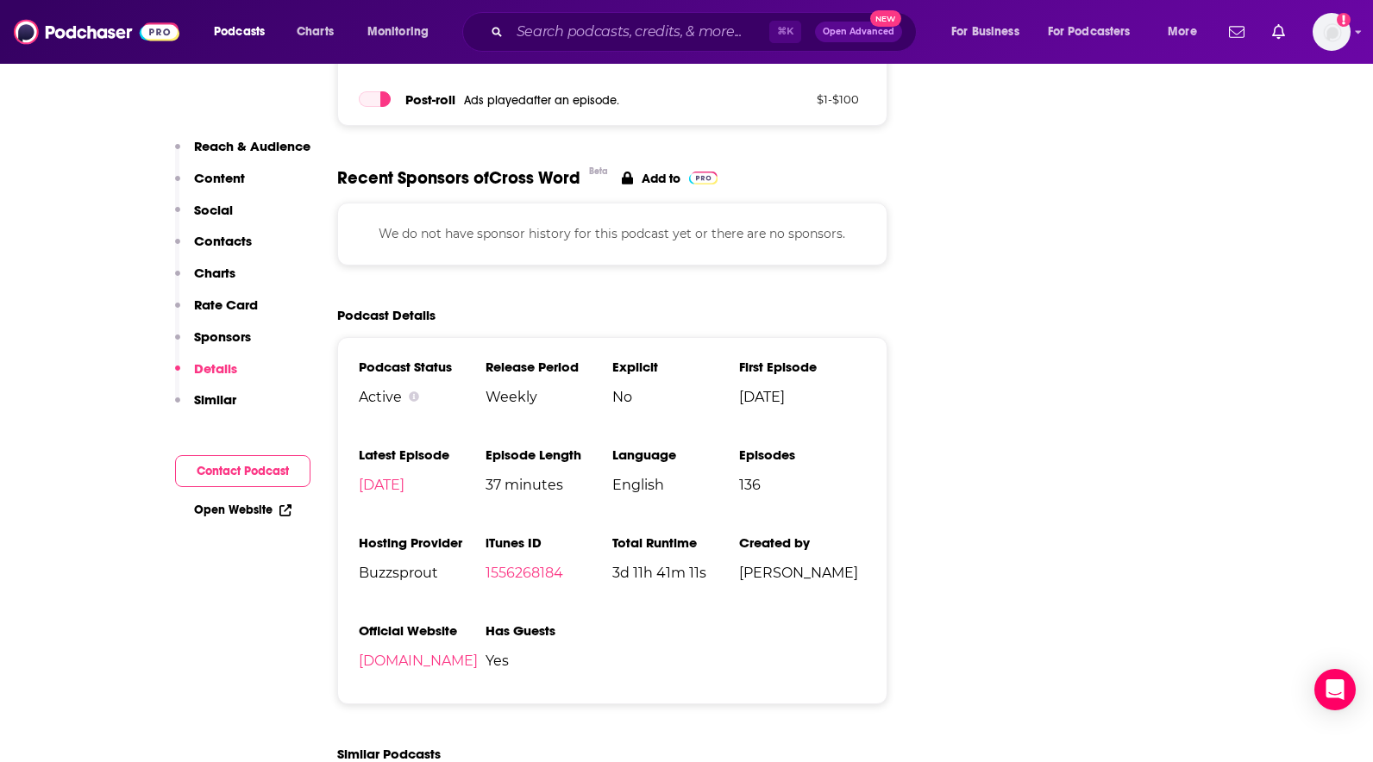
click at [221, 400] on p "Similar" at bounding box center [215, 400] width 42 height 16
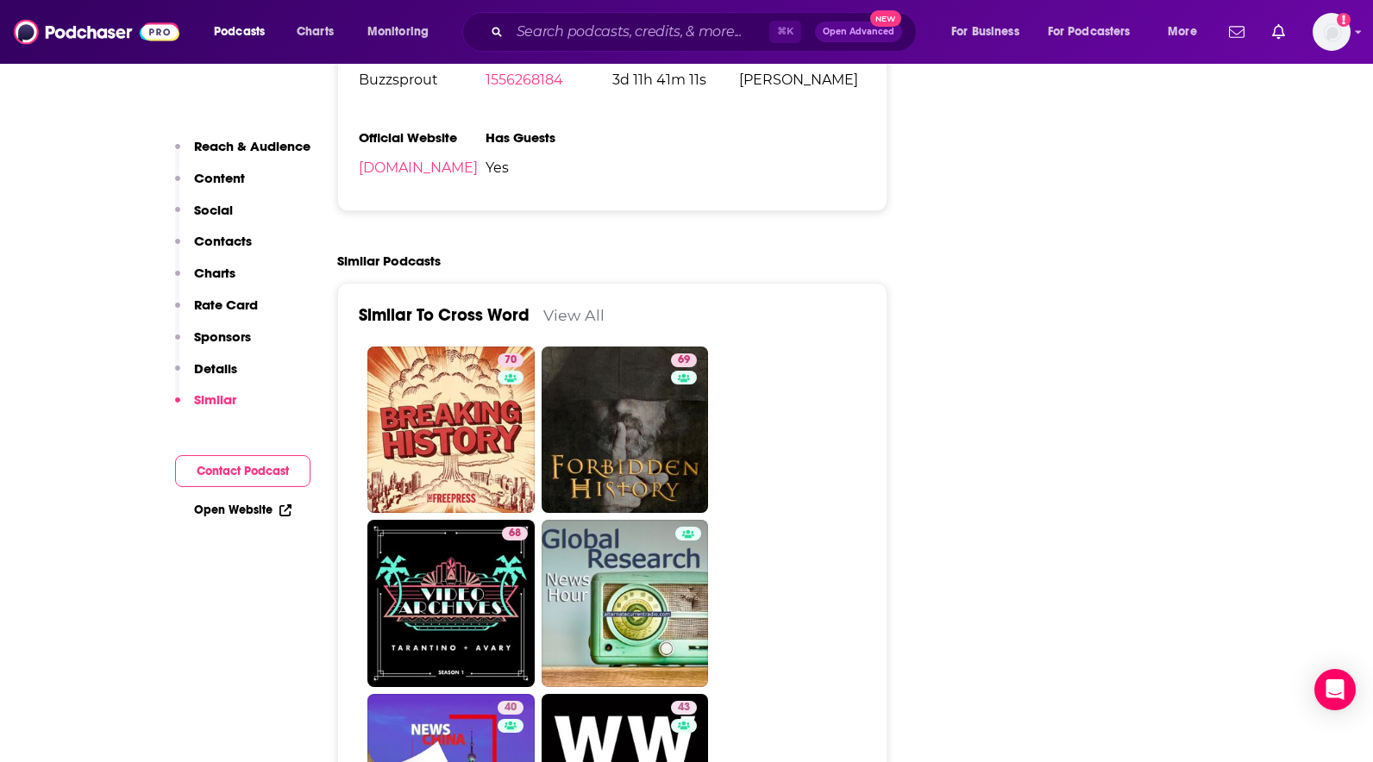
scroll to position [2604, 0]
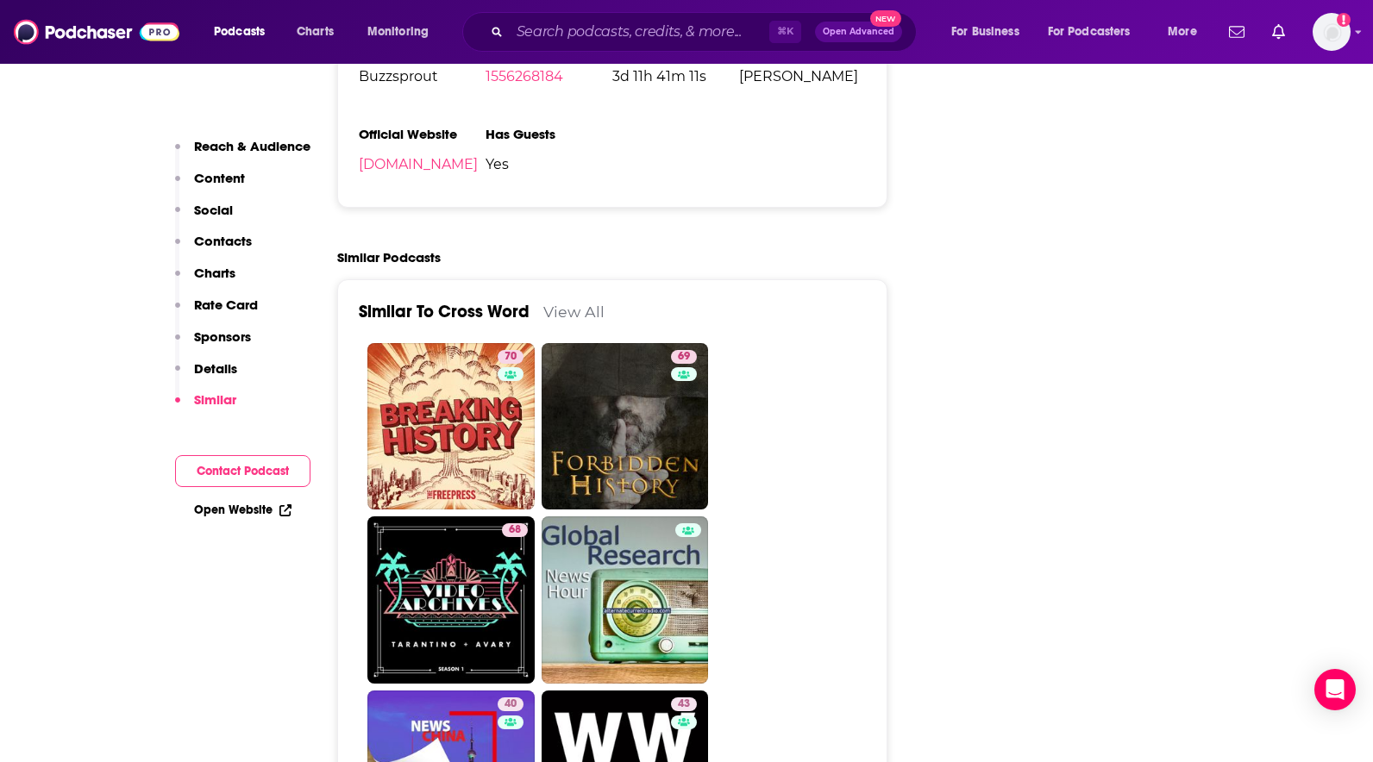
click at [228, 512] on link "Open Website" at bounding box center [242, 510] width 97 height 15
